Goal: Information Seeking & Learning: Check status

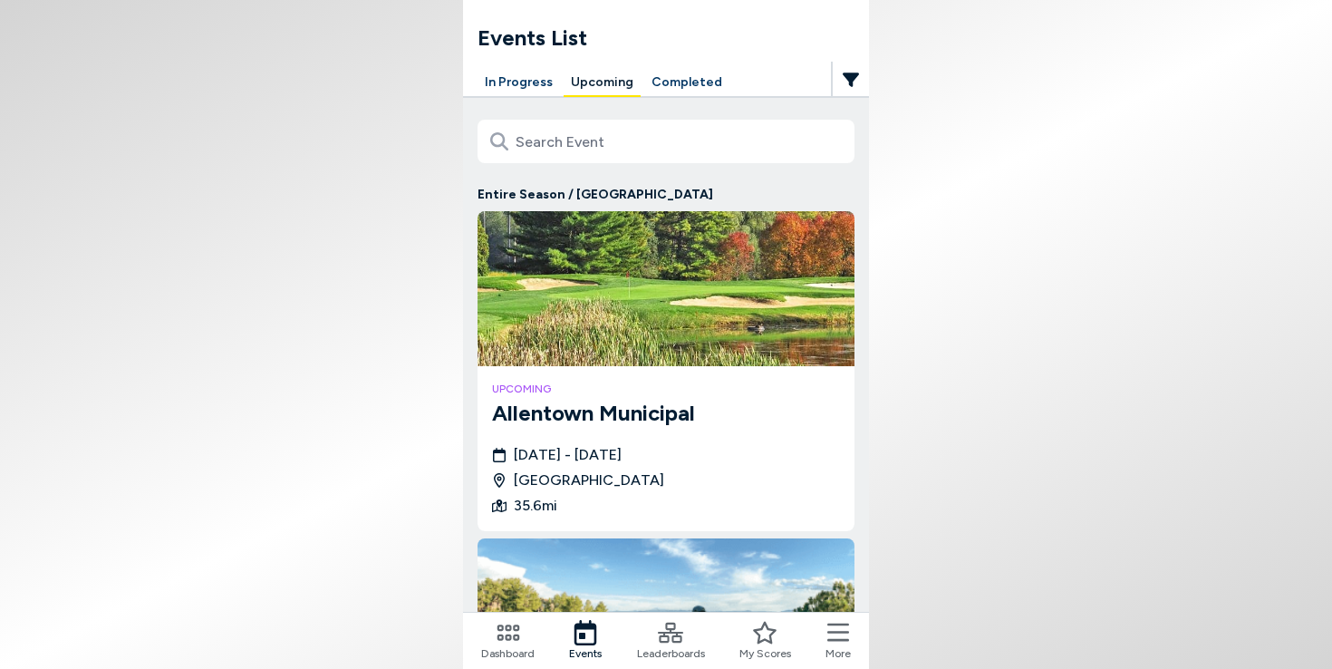
click at [666, 82] on button "Completed" at bounding box center [686, 83] width 85 height 28
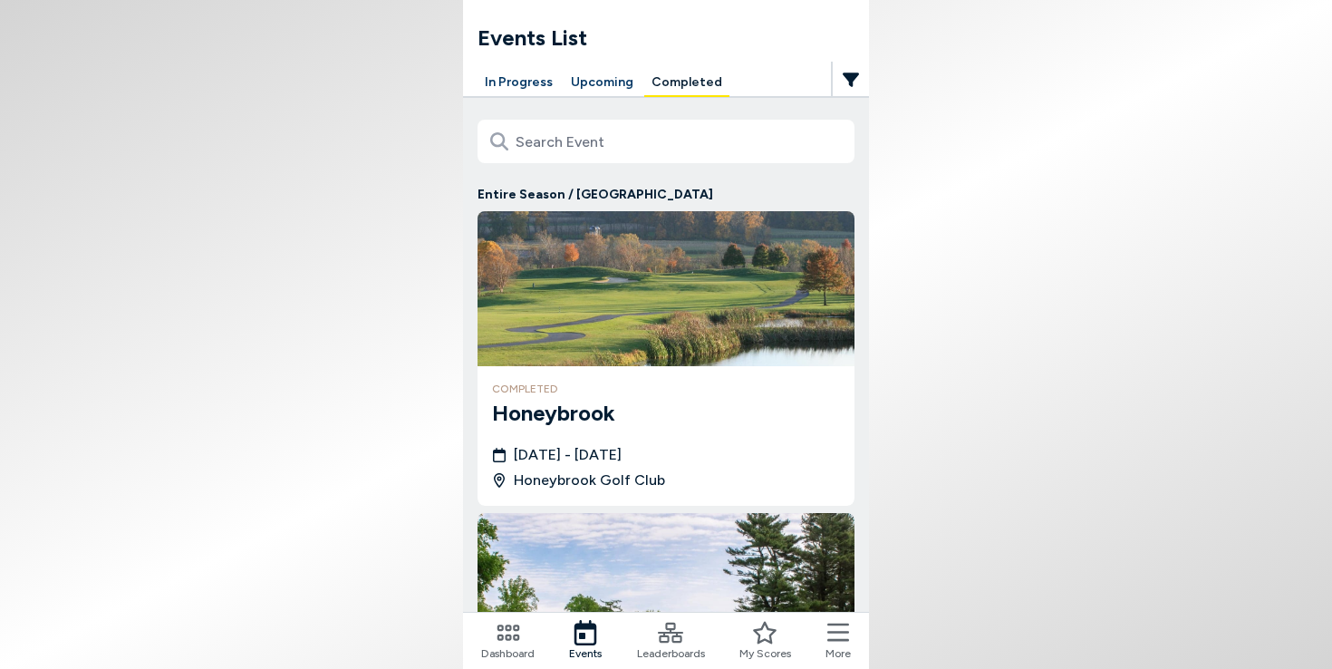
click at [573, 405] on h3 "Honeybrook" at bounding box center [666, 413] width 348 height 33
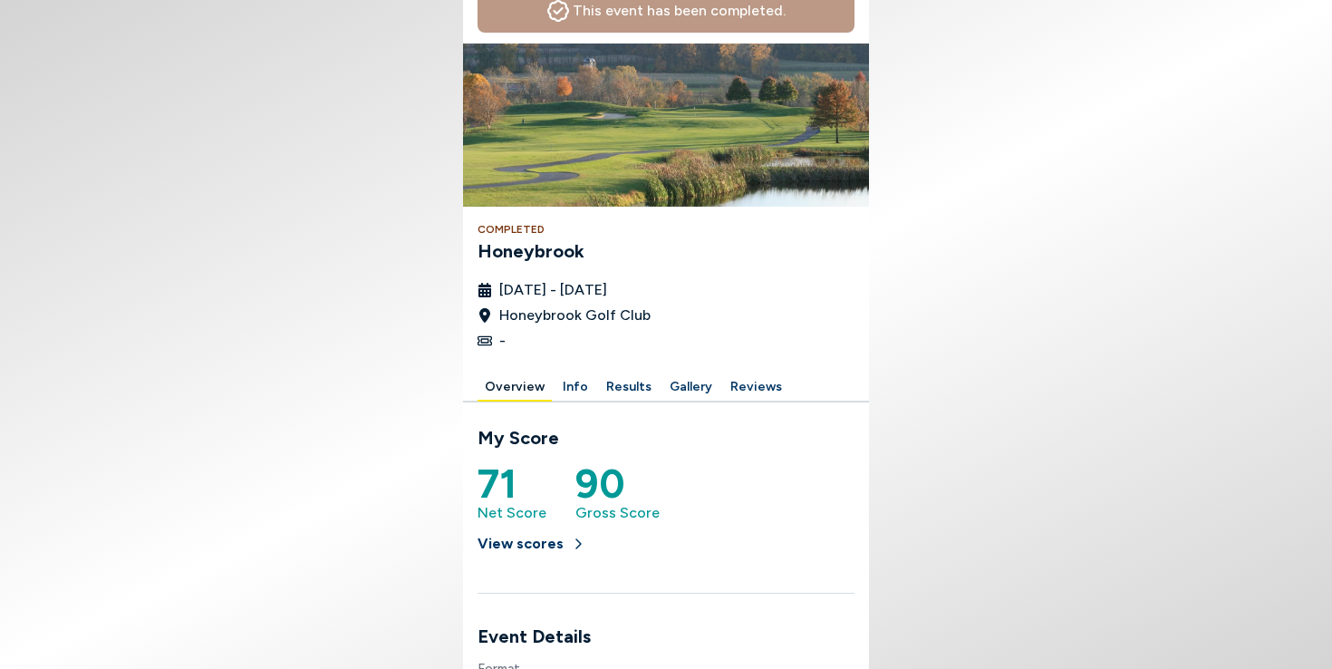
scroll to position [100, 0]
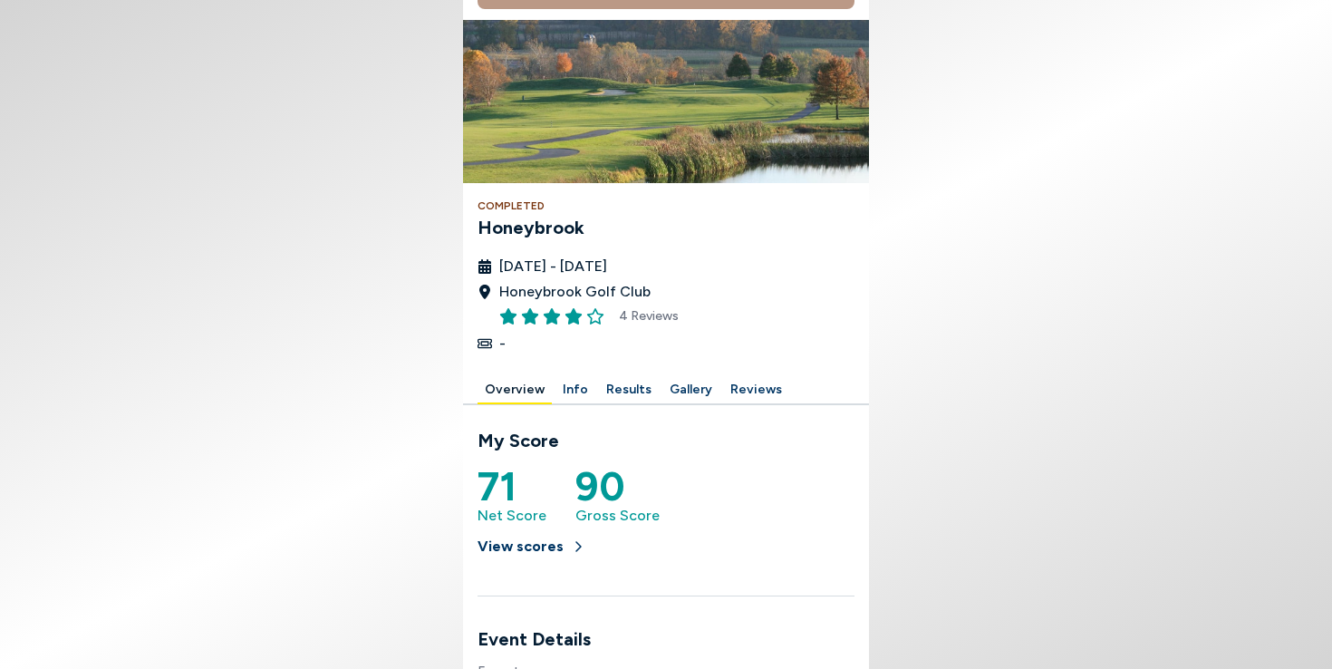
click at [622, 364] on div at bounding box center [666, 365] width 377 height 22
click at [617, 384] on button "Results" at bounding box center [629, 390] width 60 height 28
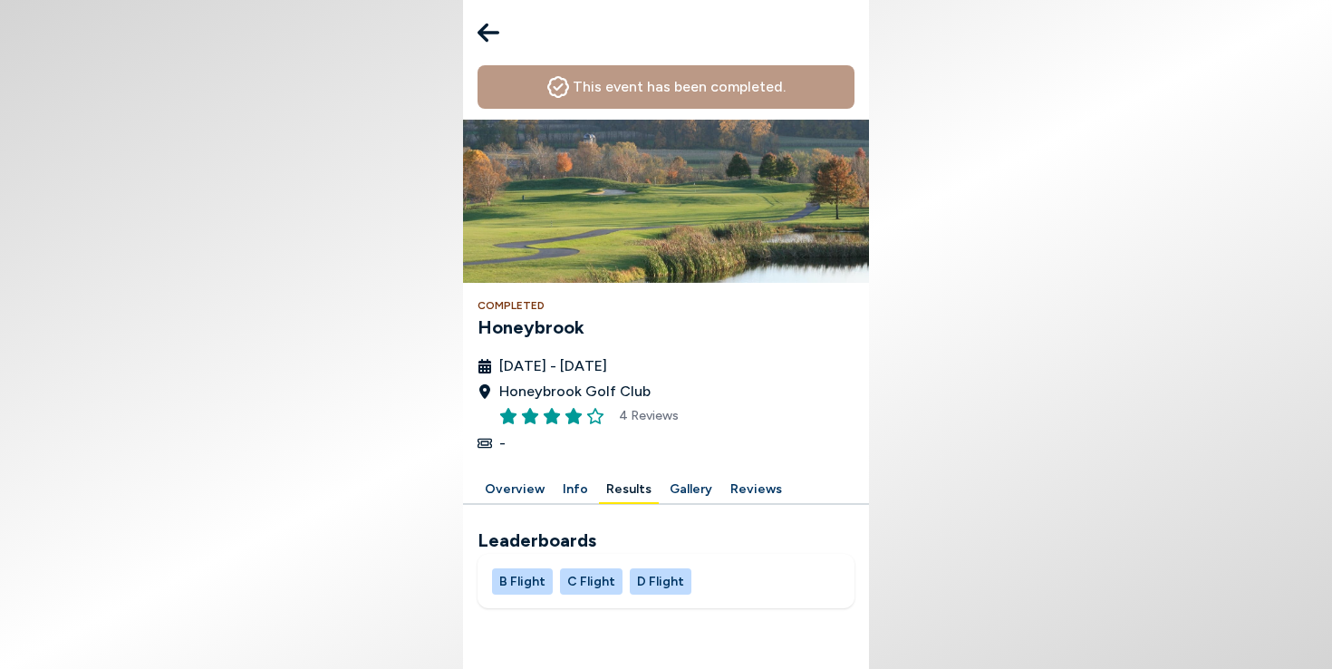
click at [528, 576] on button "B Flight" at bounding box center [522, 581] width 61 height 26
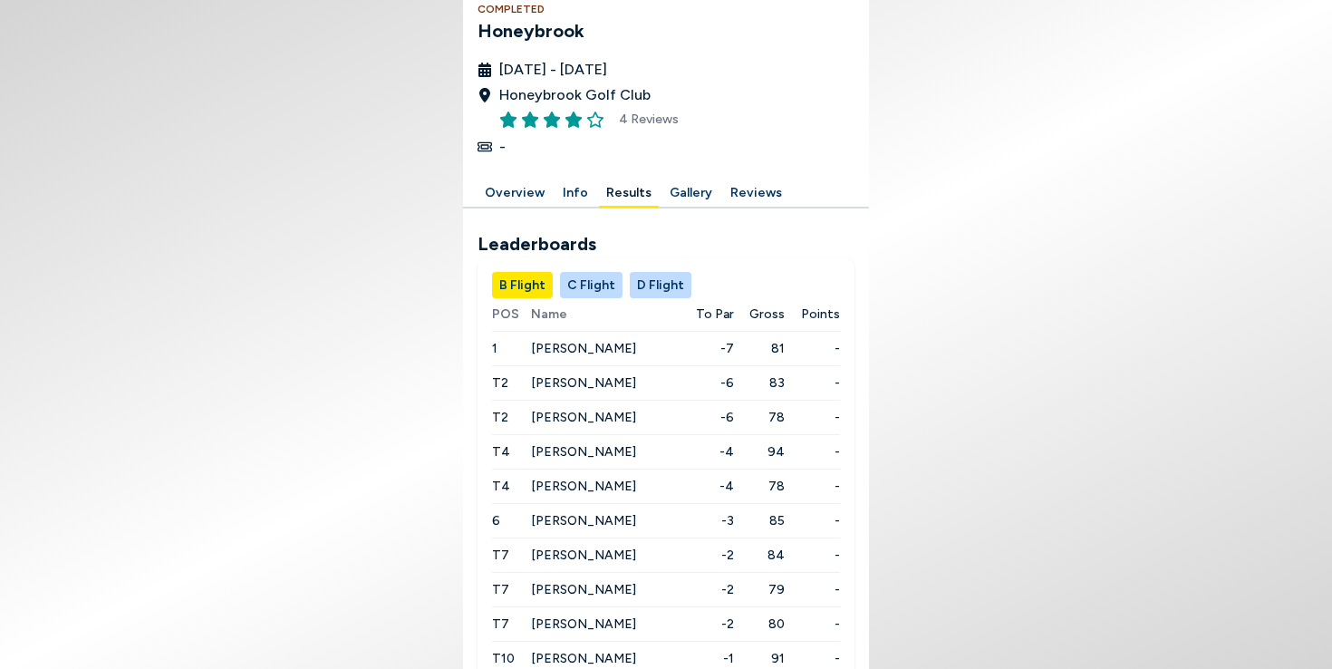
scroll to position [394, 0]
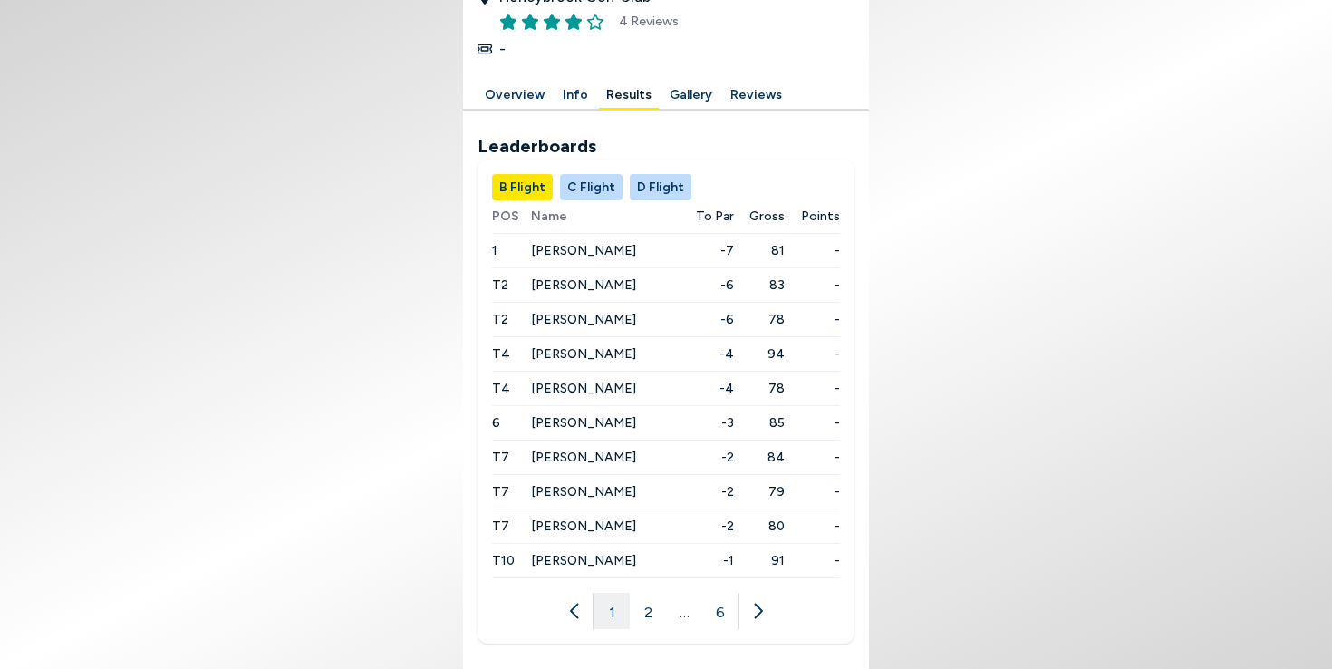
click at [589, 174] on button "C Flight" at bounding box center [591, 187] width 63 height 26
click at [585, 187] on button "C Flight" at bounding box center [591, 187] width 63 height 26
click at [650, 189] on button "D Flight" at bounding box center [661, 187] width 62 height 26
click at [515, 196] on button "B Flight" at bounding box center [522, 187] width 61 height 26
click at [651, 614] on button "2" at bounding box center [648, 611] width 36 height 36
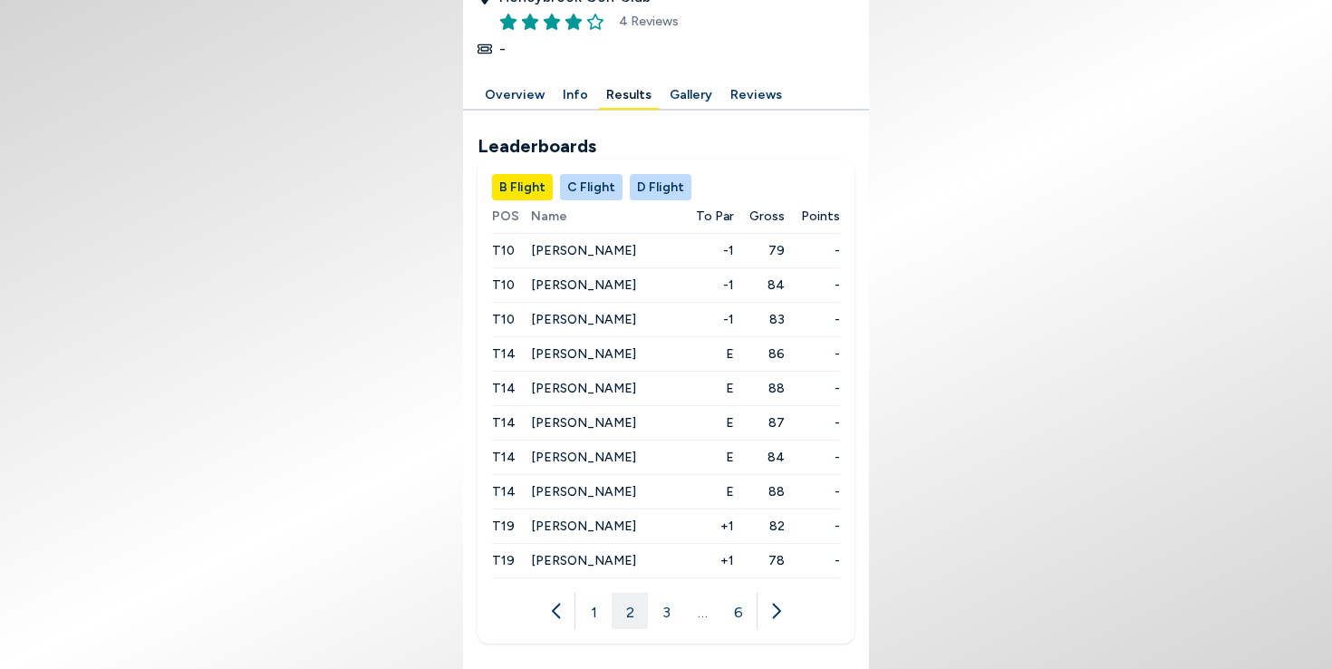
click at [668, 614] on button "3" at bounding box center [666, 611] width 36 height 36
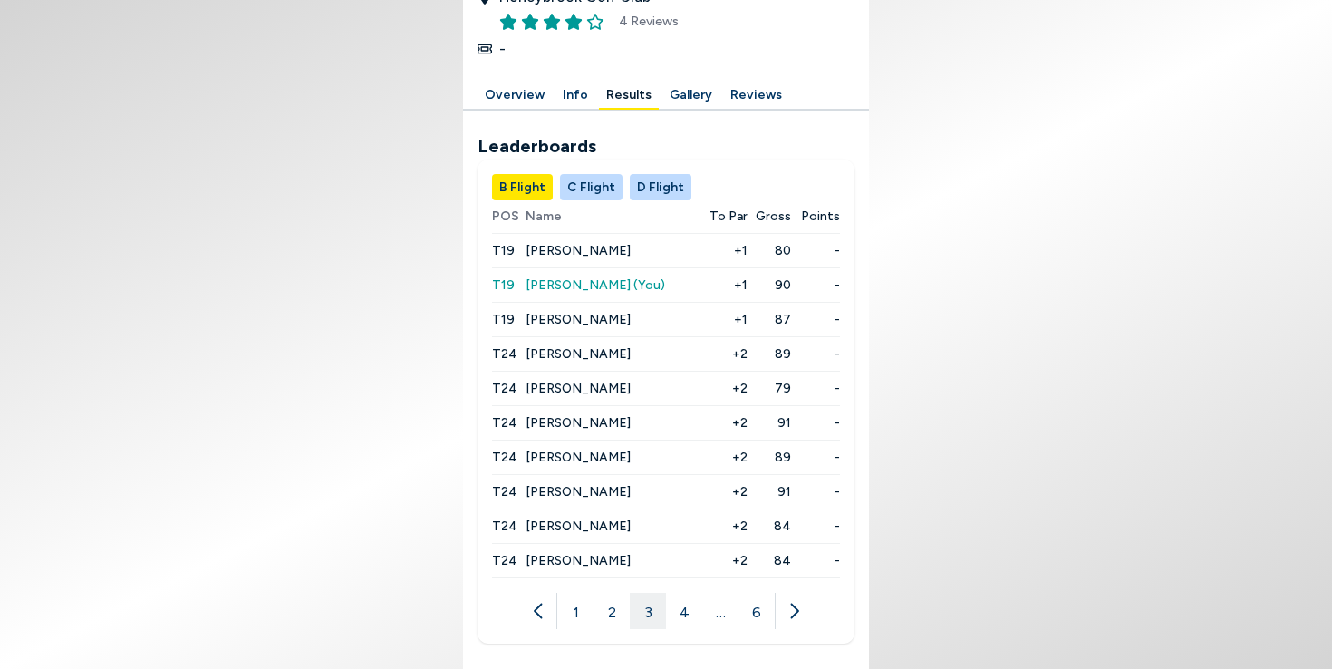
click at [569, 353] on span "[PERSON_NAME]" at bounding box center [578, 353] width 105 height 15
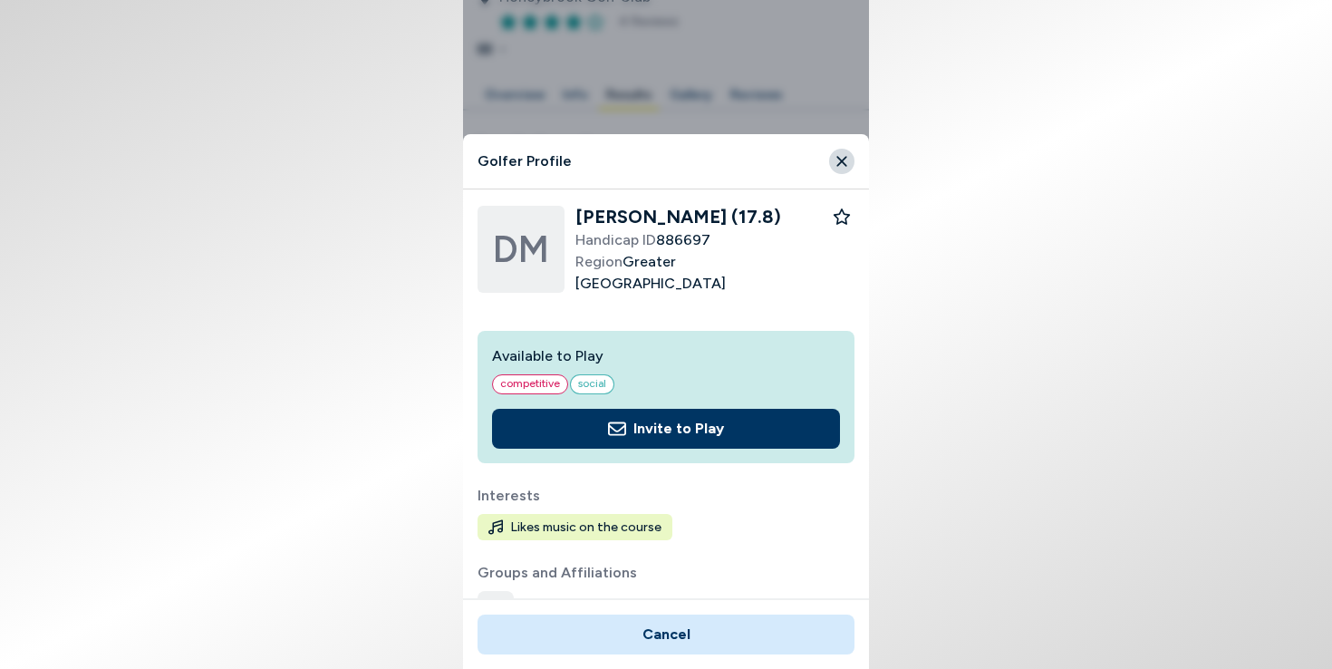
click at [842, 161] on icon "Close" at bounding box center [841, 161] width 10 height 10
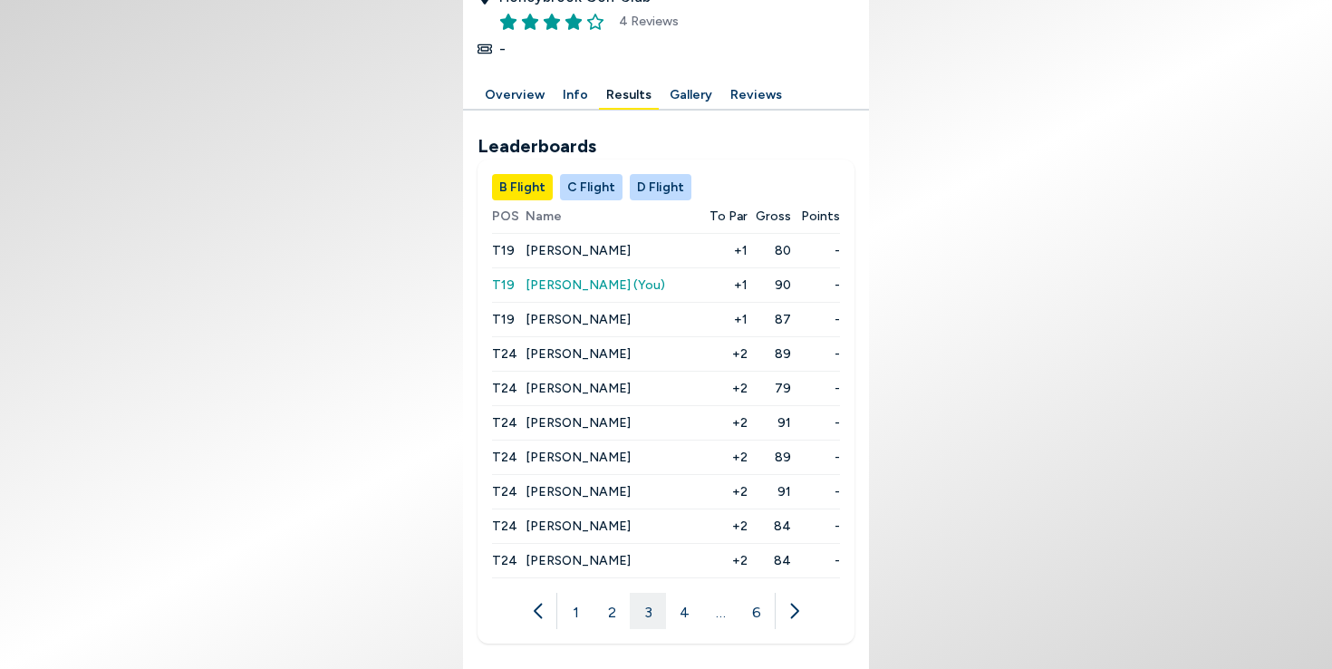
click at [556, 285] on span "[PERSON_NAME] (You)" at bounding box center [596, 284] width 140 height 15
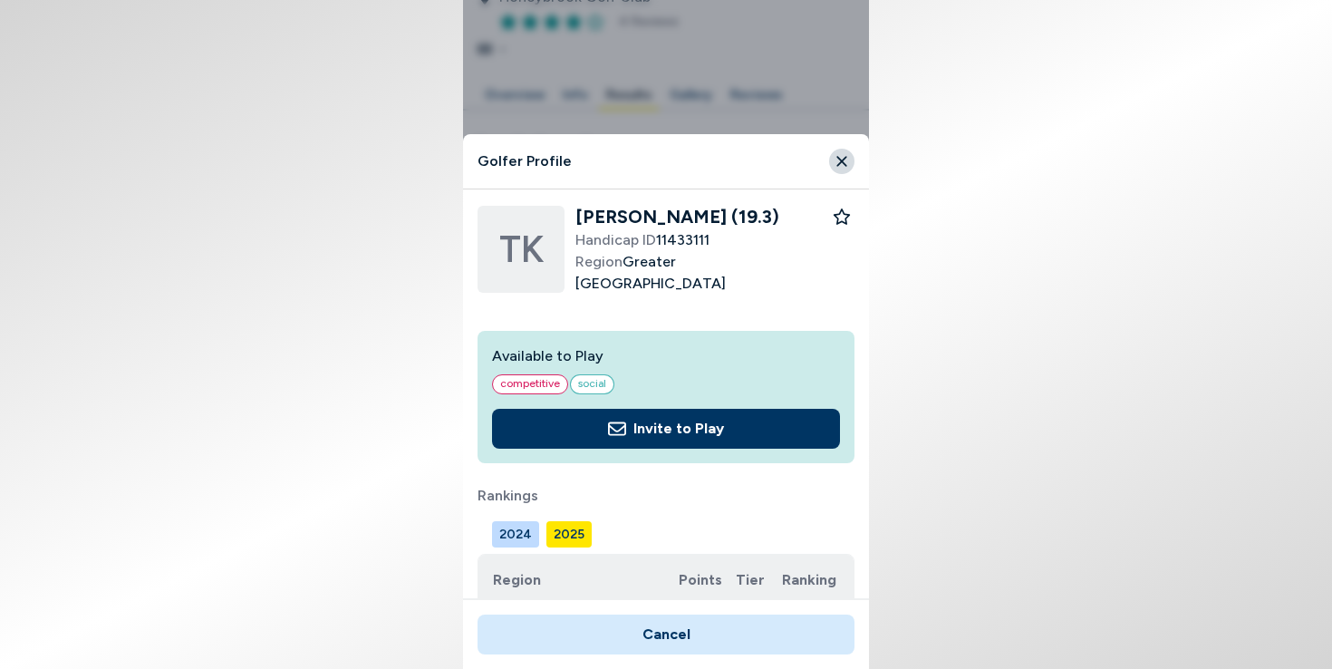
click at [837, 154] on icon "Close" at bounding box center [842, 161] width 16 height 16
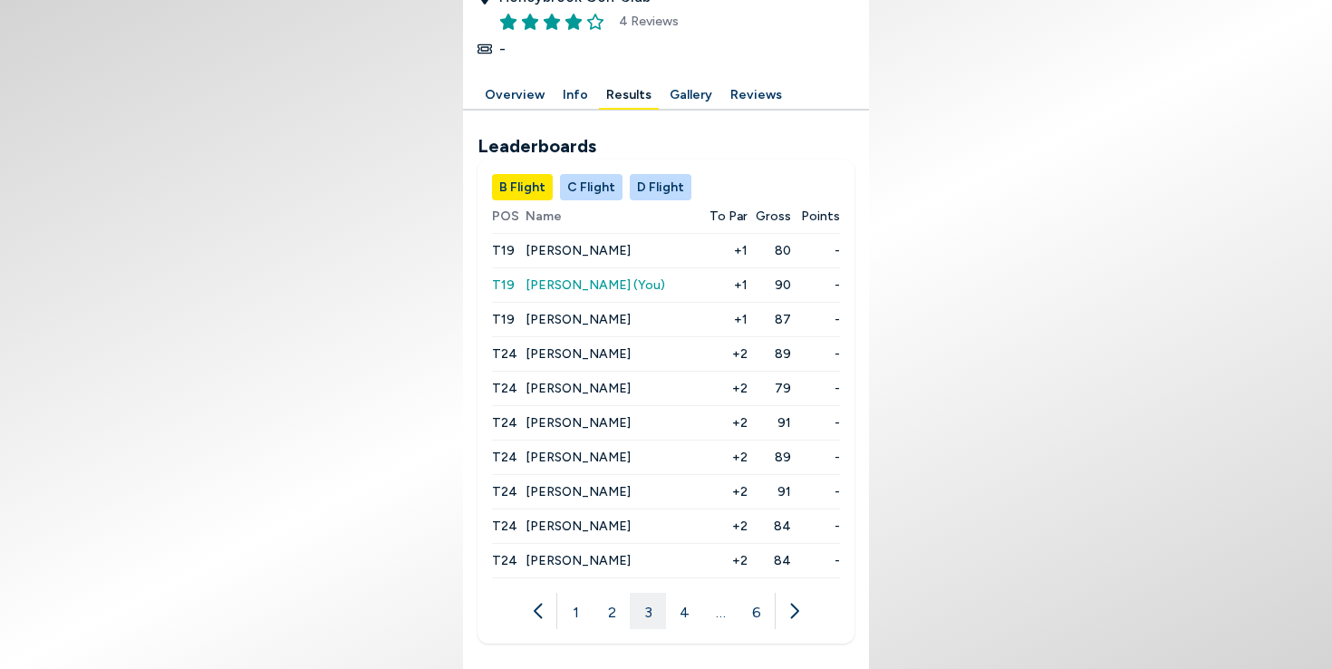
scroll to position [0, 0]
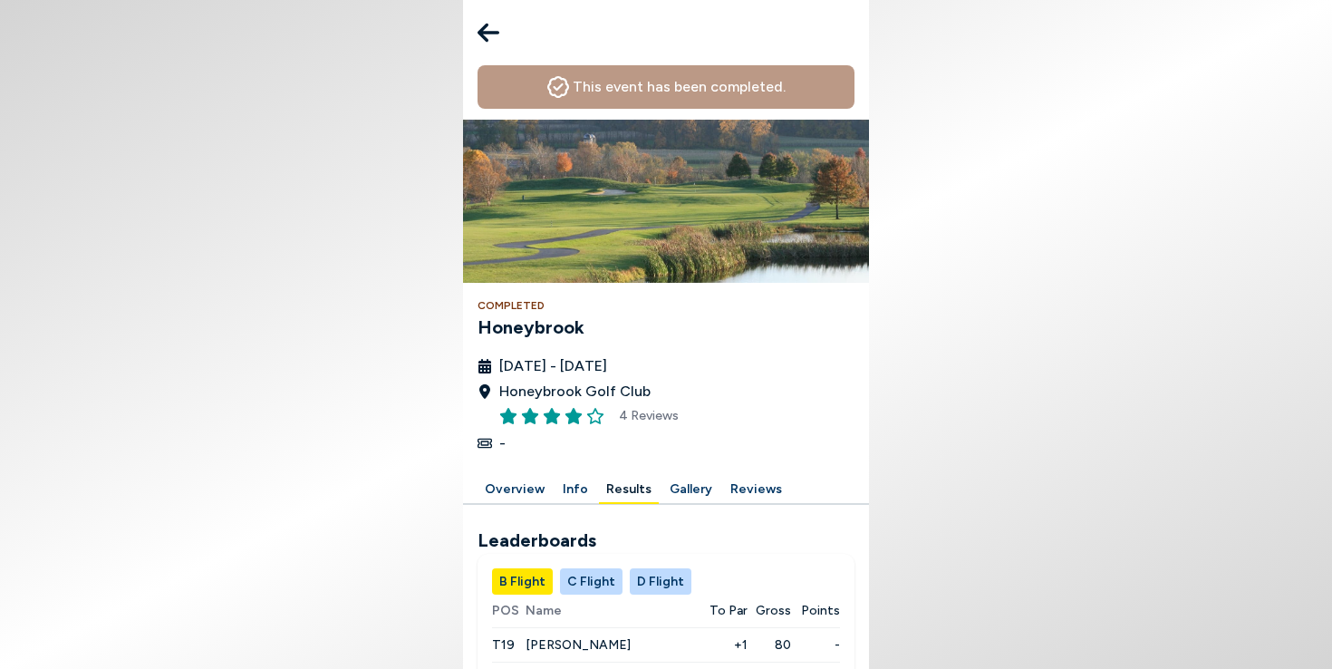
click at [487, 34] on icon at bounding box center [489, 32] width 22 height 36
